Goal: Transaction & Acquisition: Obtain resource

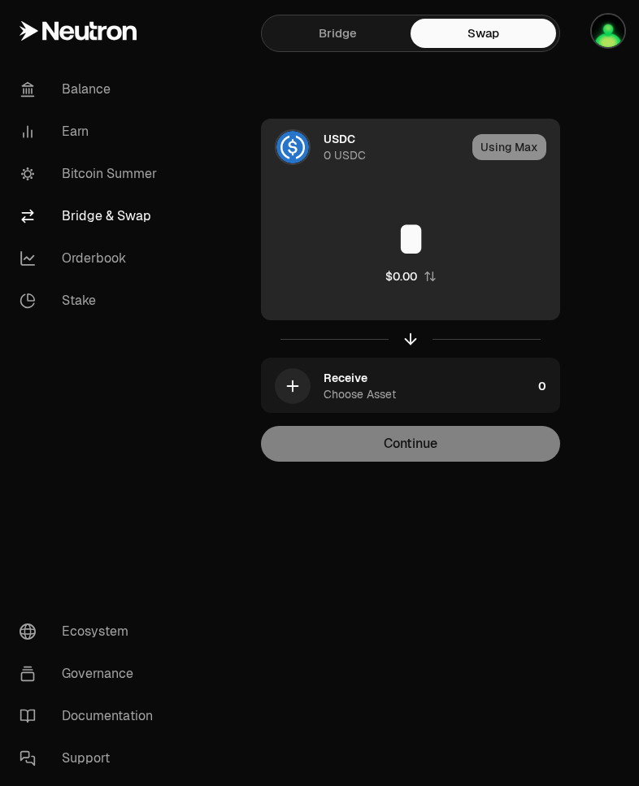
click at [307, 157] on div at bounding box center [293, 147] width 36 height 36
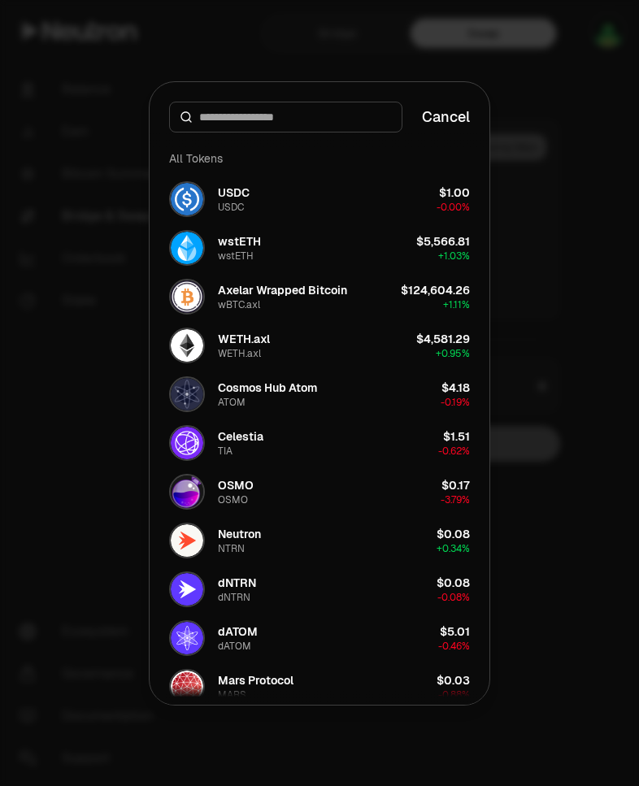
click at [541, 263] on div at bounding box center [319, 393] width 639 height 786
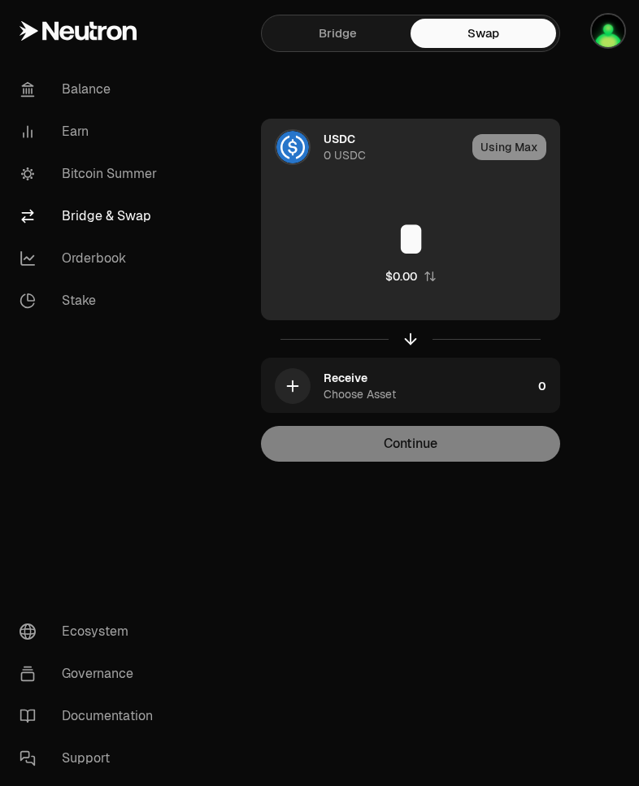
click at [338, 146] on div "USDC" at bounding box center [339, 139] width 32 height 16
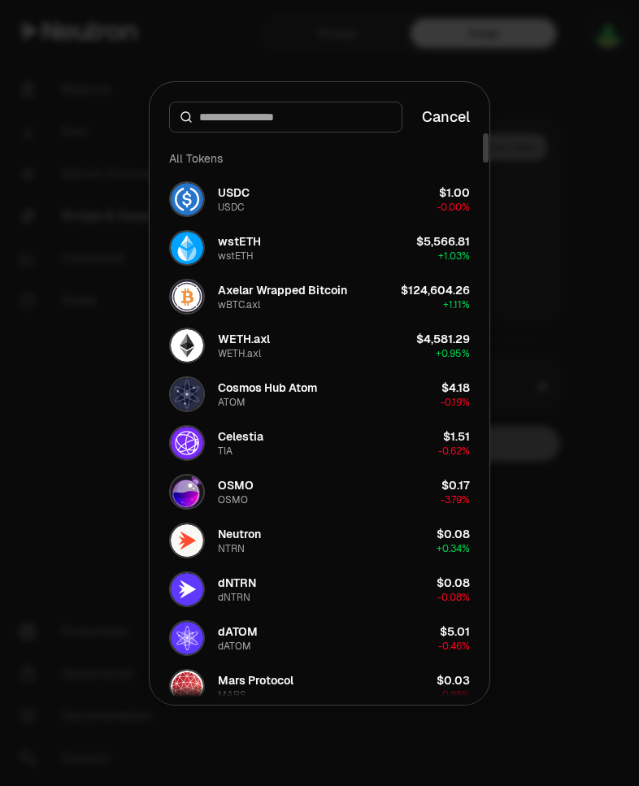
click at [285, 118] on input at bounding box center [295, 117] width 193 height 16
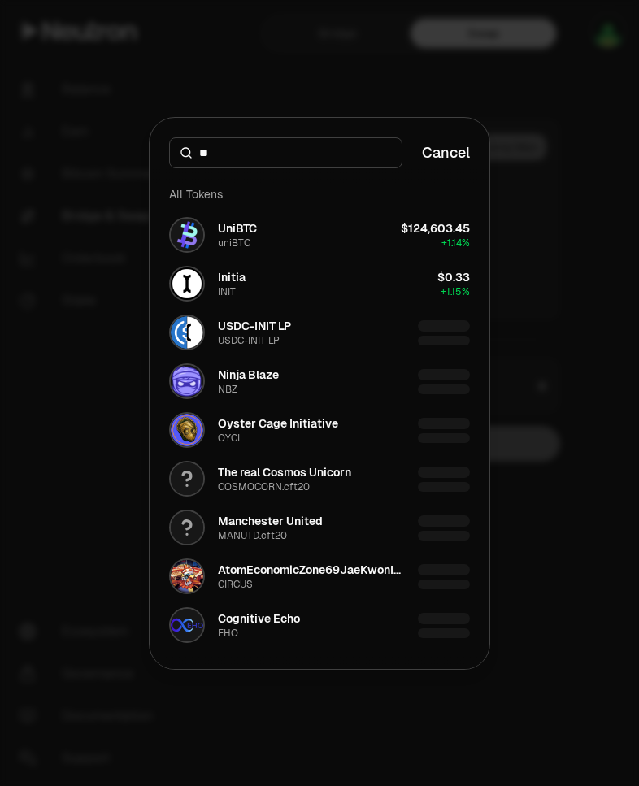
type input "*"
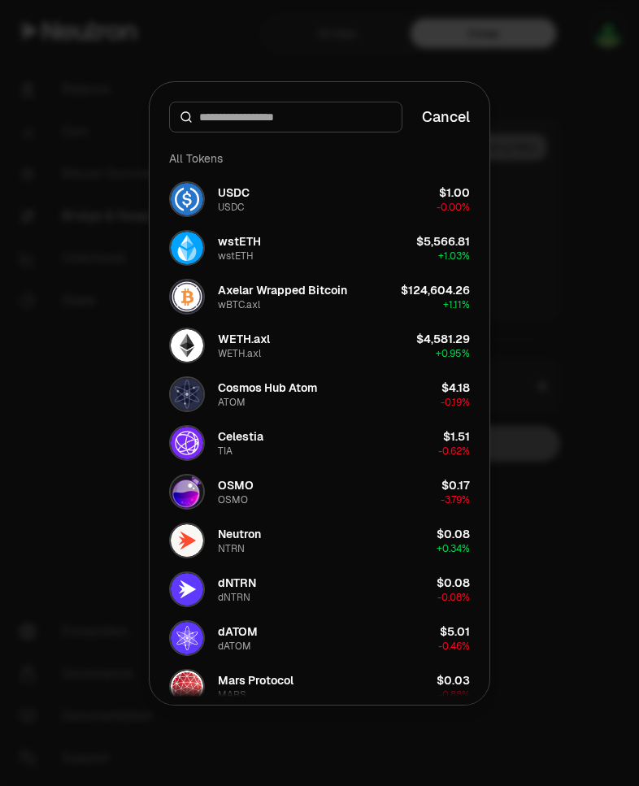
click at [465, 128] on div "Cancel" at bounding box center [320, 107] width 340 height 50
click at [447, 123] on button "Cancel" at bounding box center [446, 117] width 48 height 23
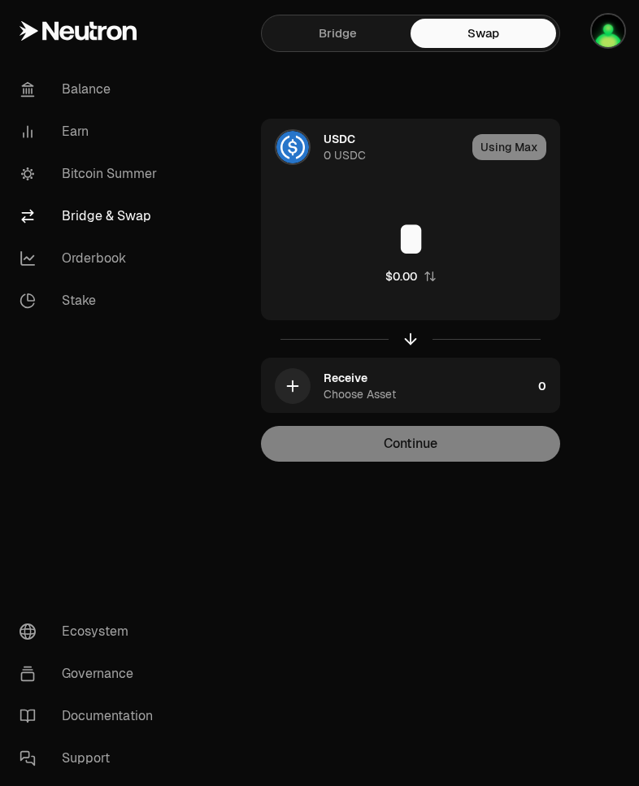
click at [336, 38] on link "Bridge" at bounding box center [337, 33] width 145 height 29
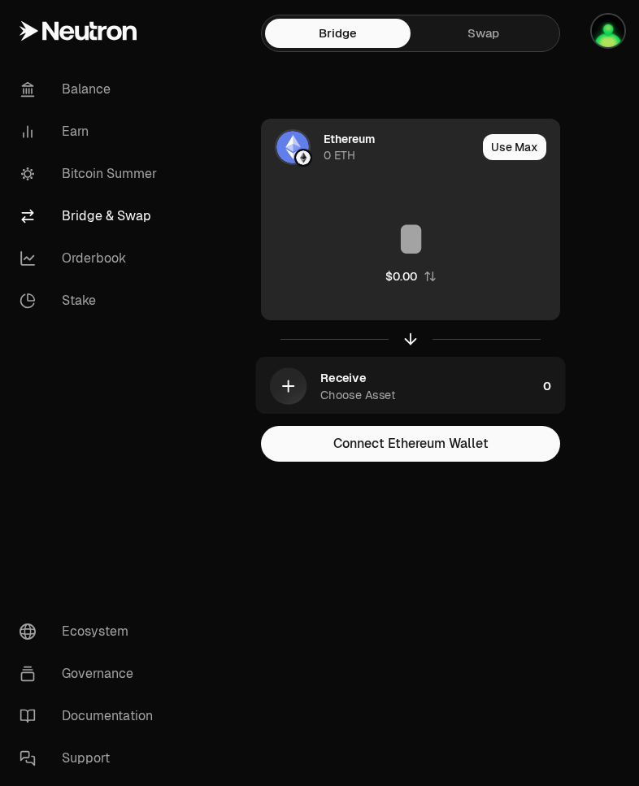
click at [345, 148] on div "0 ETH" at bounding box center [339, 155] width 32 height 16
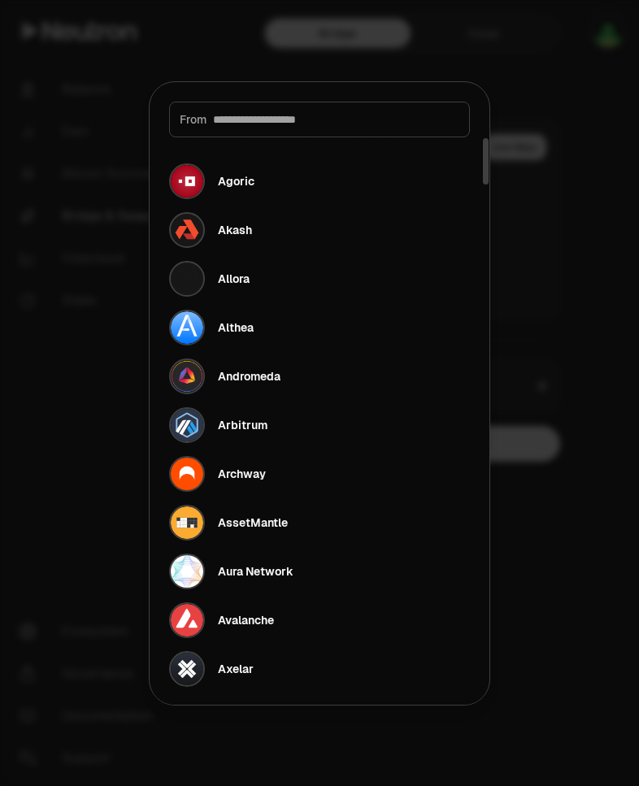
click at [309, 122] on input at bounding box center [336, 119] width 246 height 16
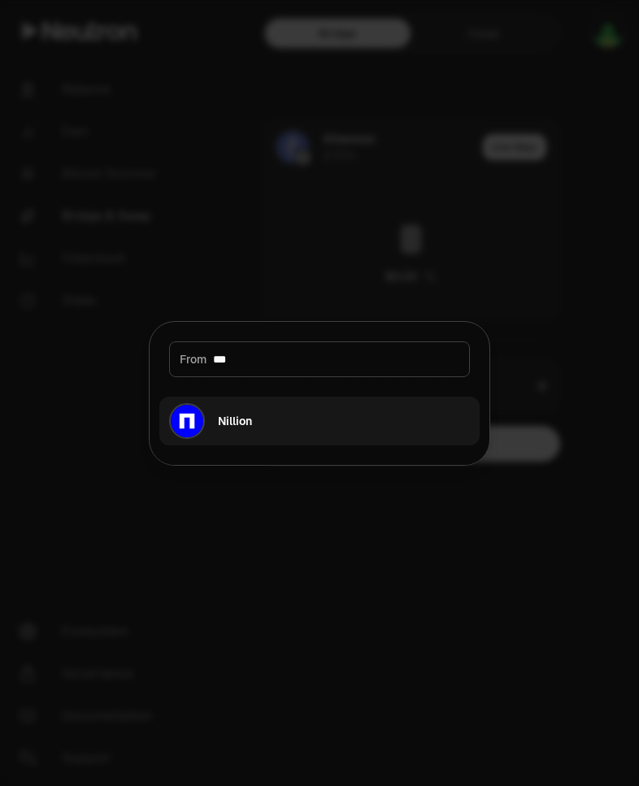
type input "***"
click at [242, 418] on div "Nillion" at bounding box center [235, 421] width 34 height 16
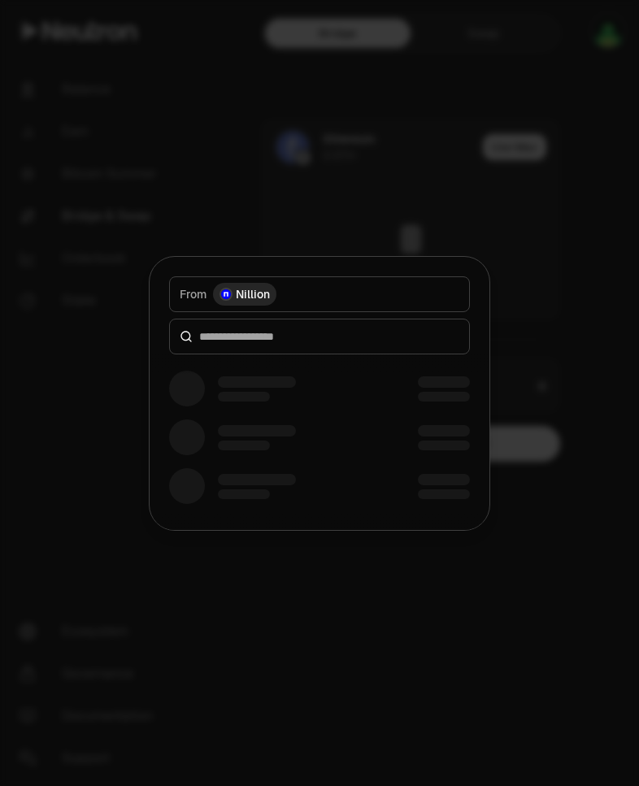
click at [287, 345] on div at bounding box center [319, 337] width 301 height 36
click at [327, 345] on div at bounding box center [319, 337] width 301 height 36
click at [237, 338] on input at bounding box center [329, 336] width 260 height 16
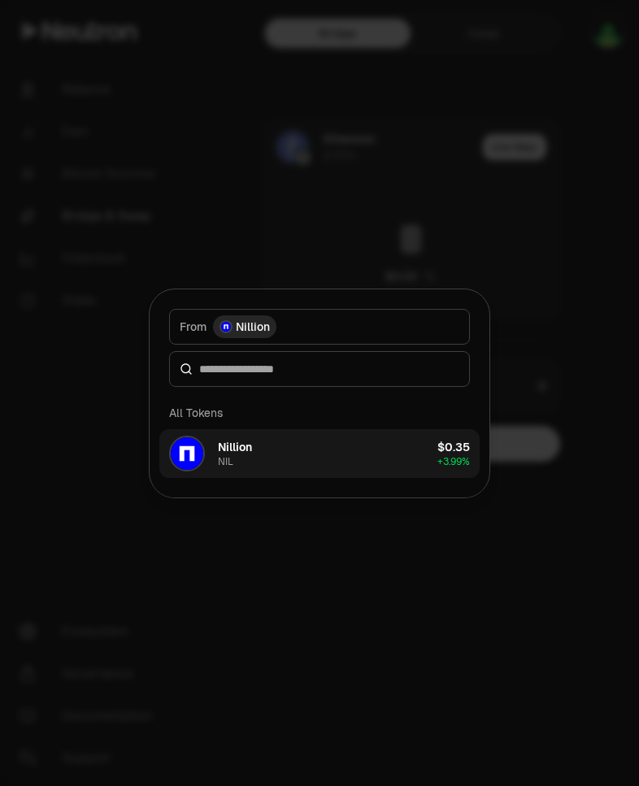
click at [337, 444] on button "Nillion NIL $0.35 + 3.99%" at bounding box center [319, 453] width 320 height 49
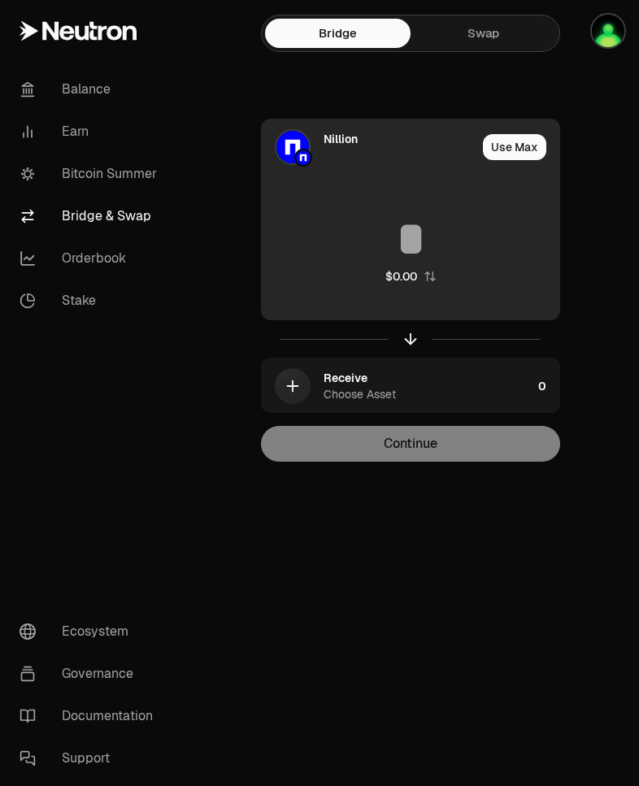
click at [524, 160] on div "Use Max" at bounding box center [521, 146] width 76 height 55
click at [521, 152] on button "Use Max" at bounding box center [514, 147] width 63 height 26
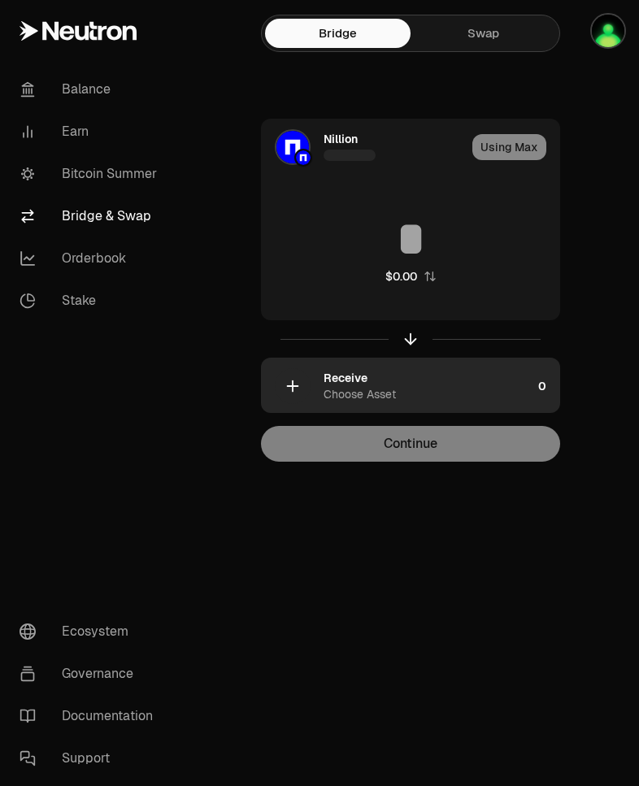
type input "*"
click at [384, 388] on div "Choose Asset" at bounding box center [359, 394] width 72 height 16
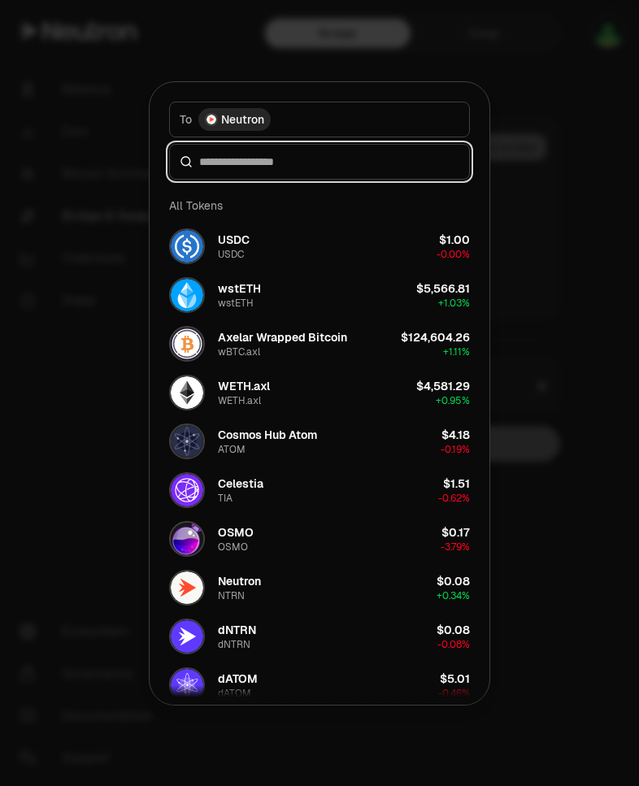
click at [285, 164] on input at bounding box center [329, 162] width 260 height 16
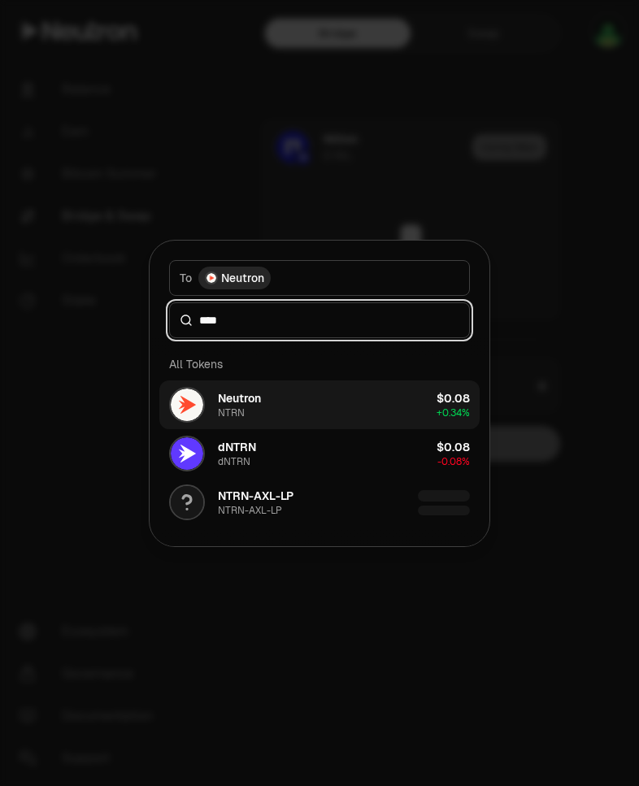
type input "****"
click at [283, 399] on button "Neutron NTRN $0.08 + 0.34%" at bounding box center [319, 404] width 320 height 49
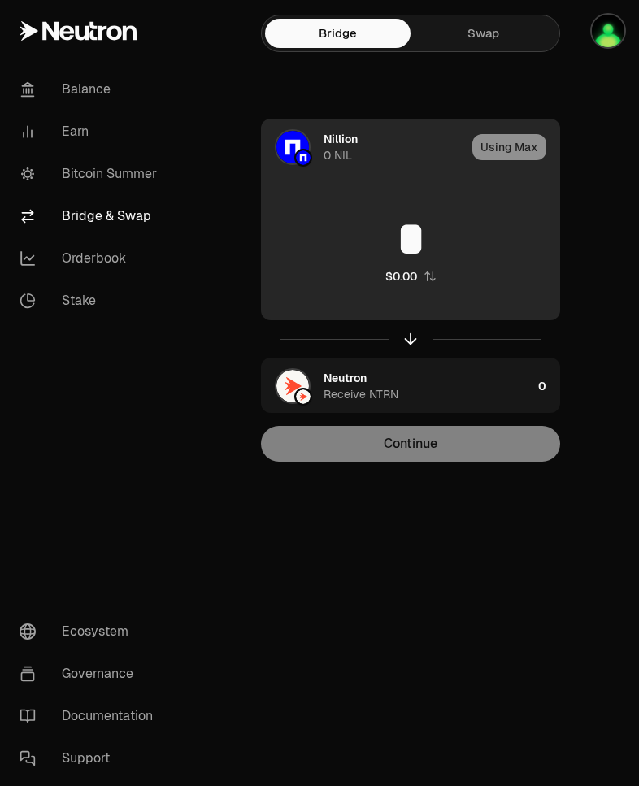
click at [519, 152] on div "Using Max" at bounding box center [515, 146] width 87 height 55
click at [418, 255] on input "*" at bounding box center [410, 239] width 297 height 49
click at [359, 292] on div "* $0.00" at bounding box center [410, 249] width 297 height 143
click at [519, 150] on div "Using Max" at bounding box center [515, 146] width 87 height 55
click at [350, 145] on div "Nillion" at bounding box center [340, 139] width 34 height 16
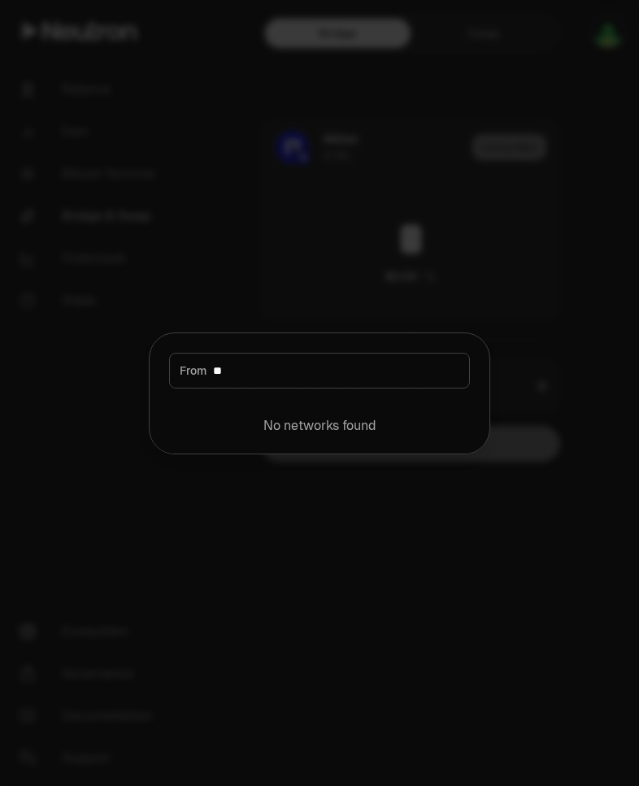
type input "*"
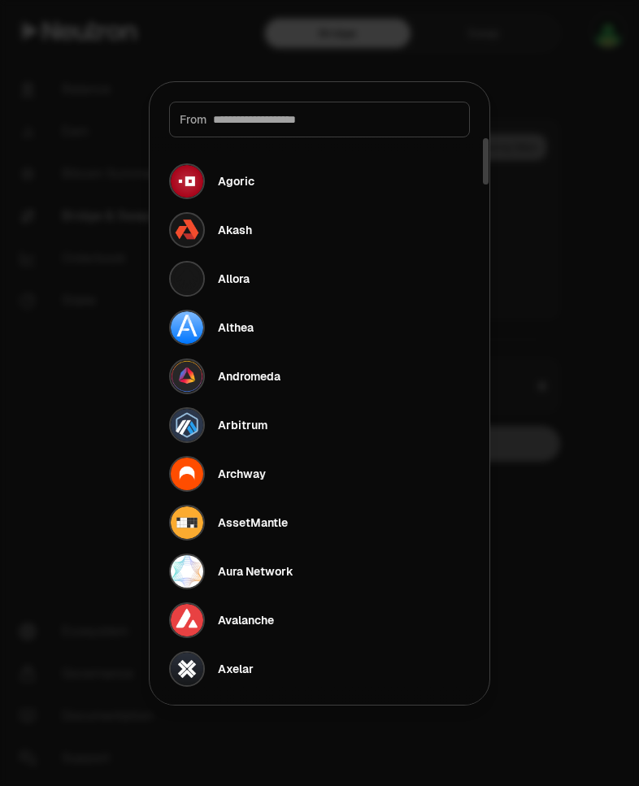
click at [559, 128] on div at bounding box center [319, 393] width 639 height 786
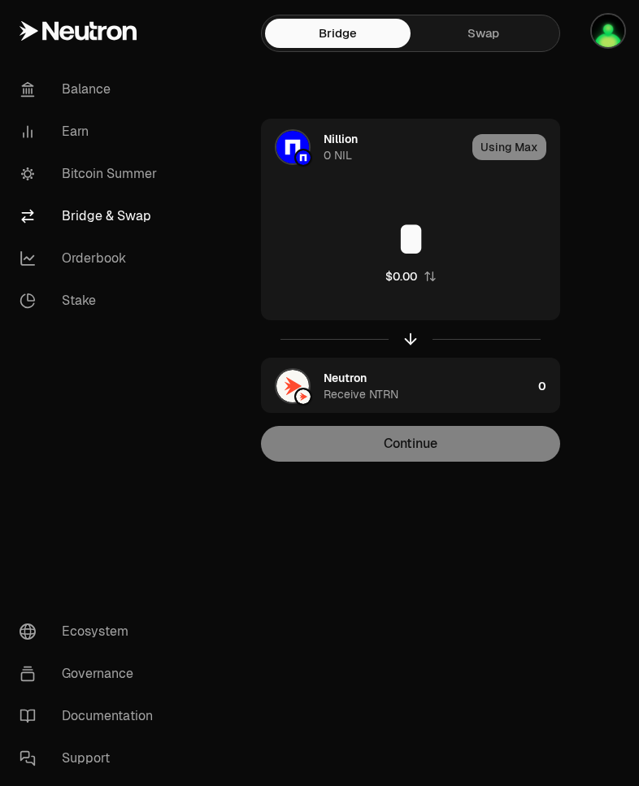
drag, startPoint x: 602, startPoint y: 220, endPoint x: 593, endPoint y: 218, distance: 9.3
click at [602, 220] on div "Nillion 0 NIL Using Max * $0.00 Neutron Receive NTRN 0 Continue" at bounding box center [411, 290] width 418 height 343
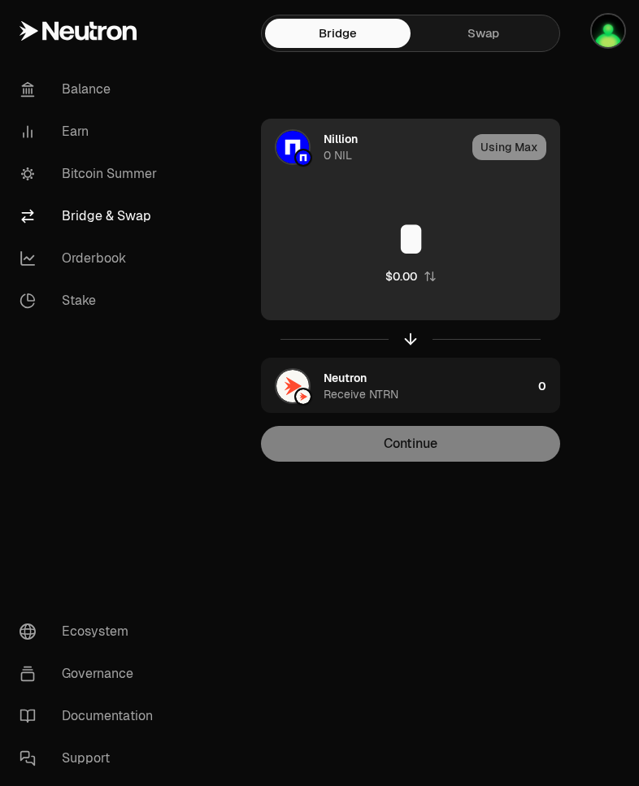
click at [351, 148] on div "Nillion 0 NIL" at bounding box center [394, 147] width 142 height 33
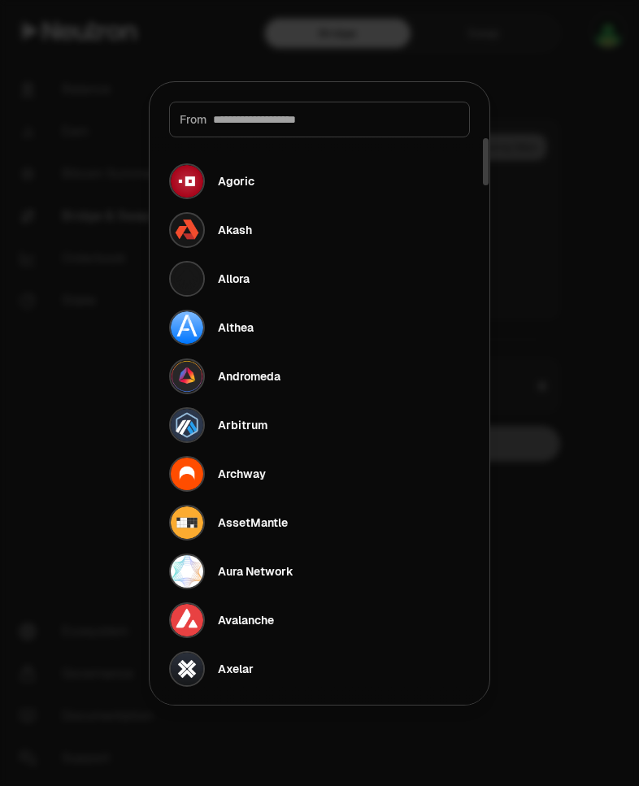
click at [308, 115] on input at bounding box center [336, 119] width 246 height 16
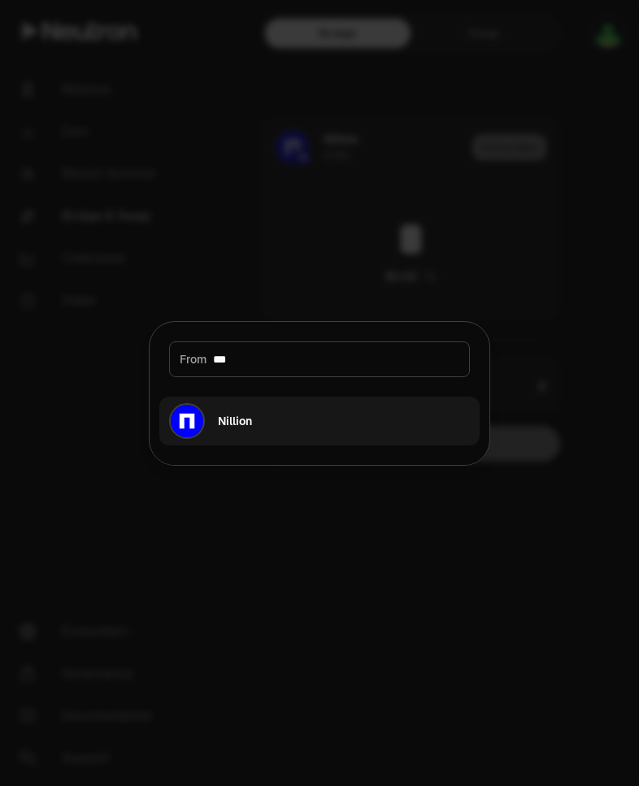
type input "***"
click at [239, 428] on div "Nillion" at bounding box center [235, 421] width 34 height 16
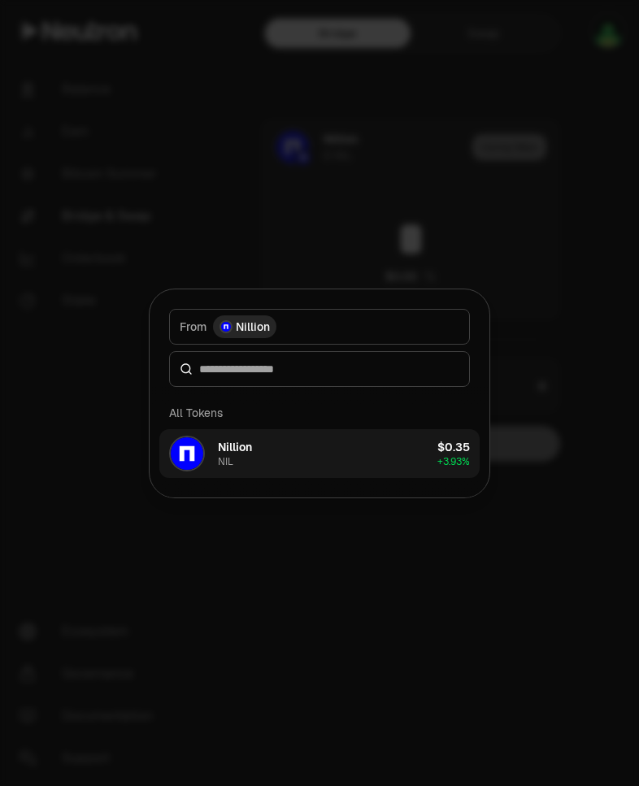
click at [451, 453] on div "$0.35" at bounding box center [453, 447] width 33 height 16
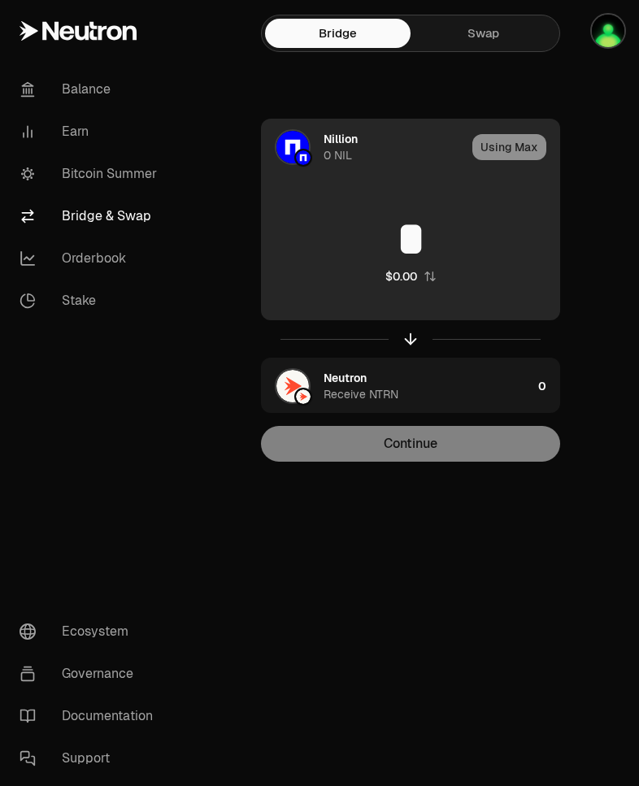
click at [511, 156] on div "Using Max" at bounding box center [515, 146] width 87 height 55
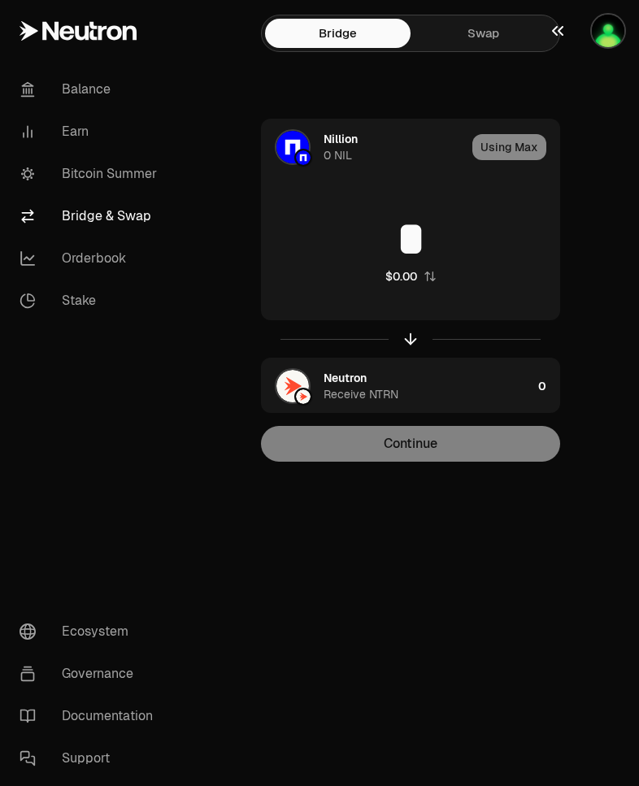
click at [613, 36] on img "button" at bounding box center [608, 31] width 33 height 33
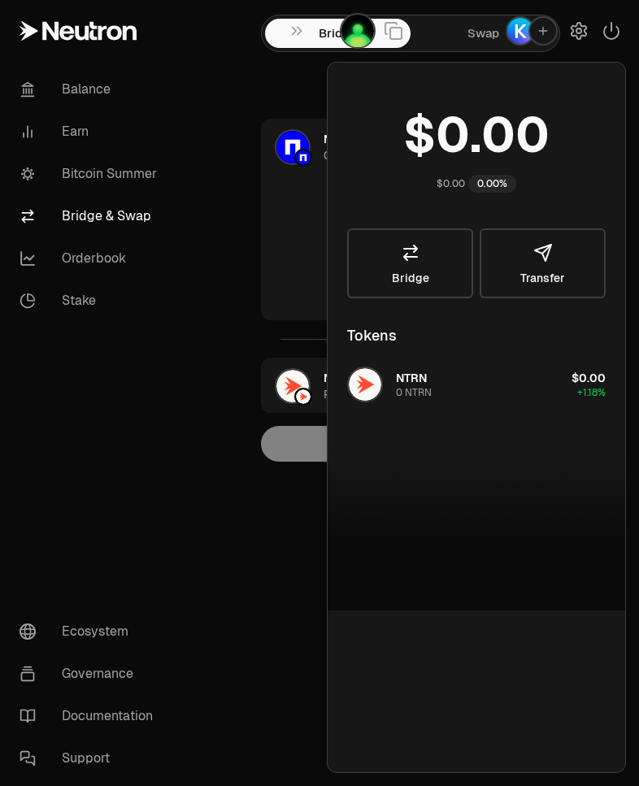
click at [347, 35] on img "button" at bounding box center [357, 31] width 33 height 33
click at [214, 109] on div "Bridge Swap Nillion 0 NIL Using Max * $0.00 Neutron Receive NTRN 0 Continue" at bounding box center [410, 263] width 457 height 527
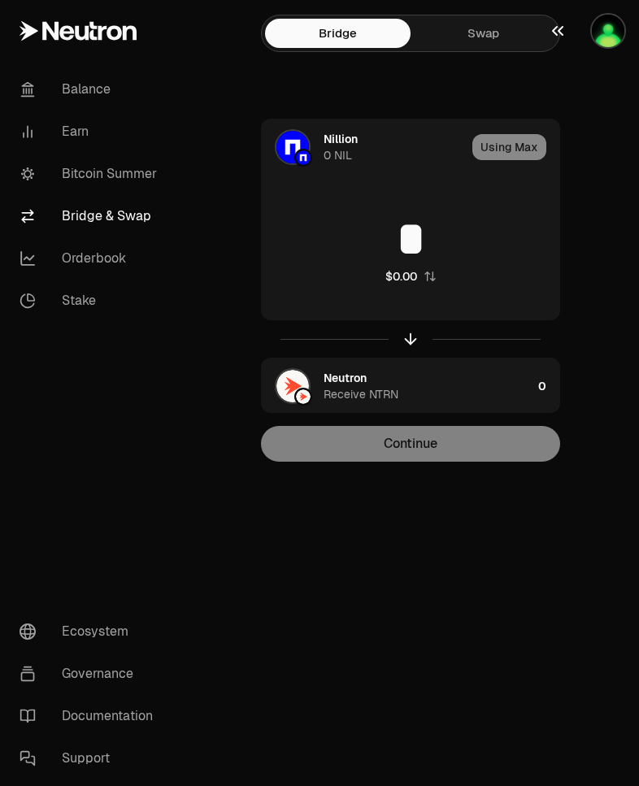
click at [562, 32] on icon "button" at bounding box center [558, 31] width 20 height 20
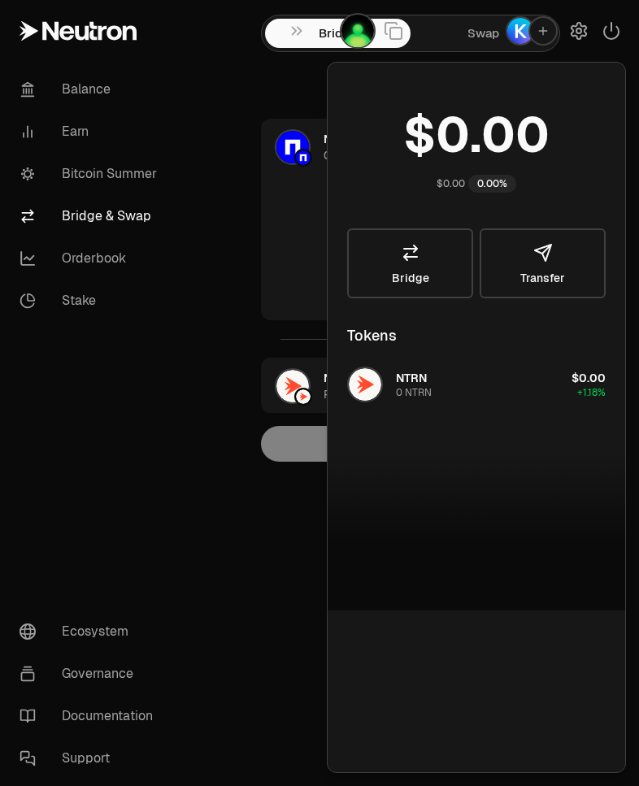
click at [357, 29] on img "button" at bounding box center [357, 31] width 33 height 33
click at [269, 76] on div "Bridge Swap Nillion 0 NIL Using Max * $0.00 Neutron Receive NTRN 0 Continue" at bounding box center [410, 263] width 457 height 527
